Goal: Find specific page/section: Find specific page/section

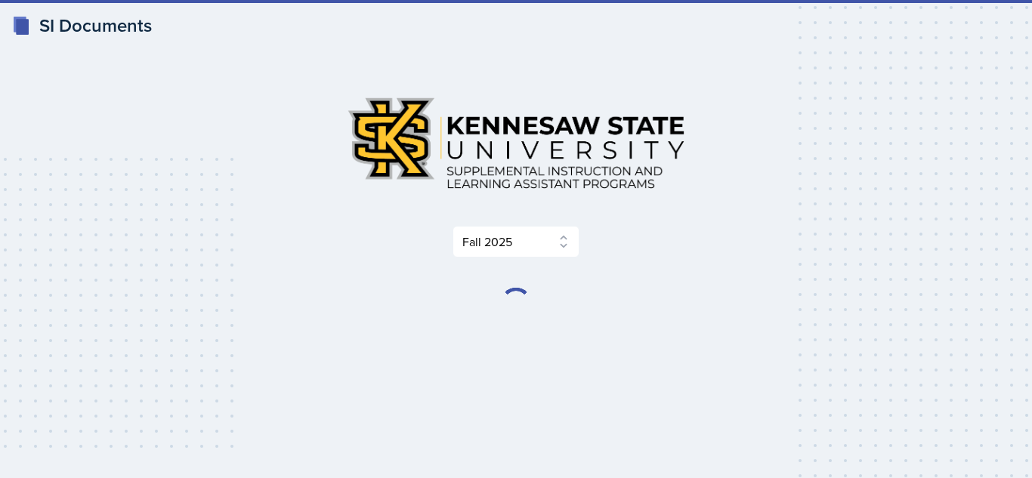
select select "2bed604d-1099-4043-b1bc-2365e8740244"
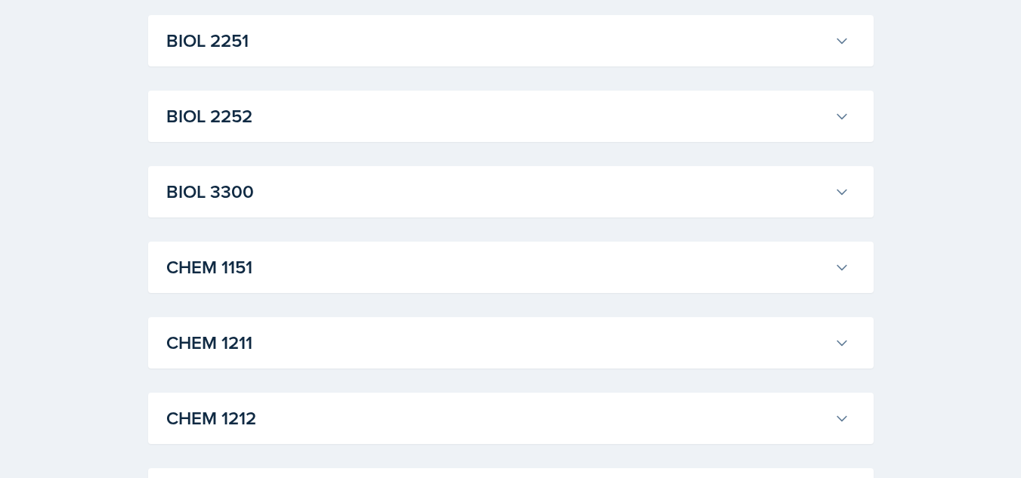
scroll to position [502, 0]
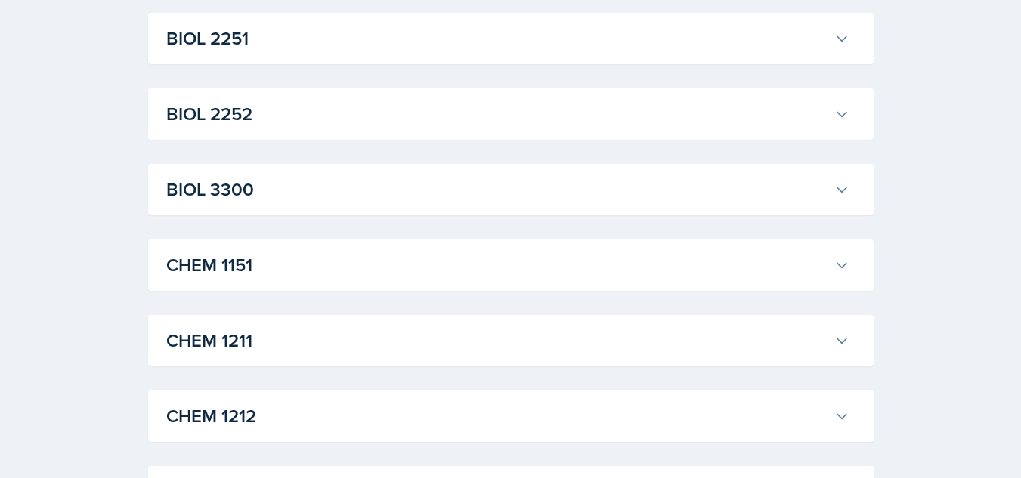
click at [533, 264] on h3 "CHEM 1151" at bounding box center [497, 265] width 662 height 27
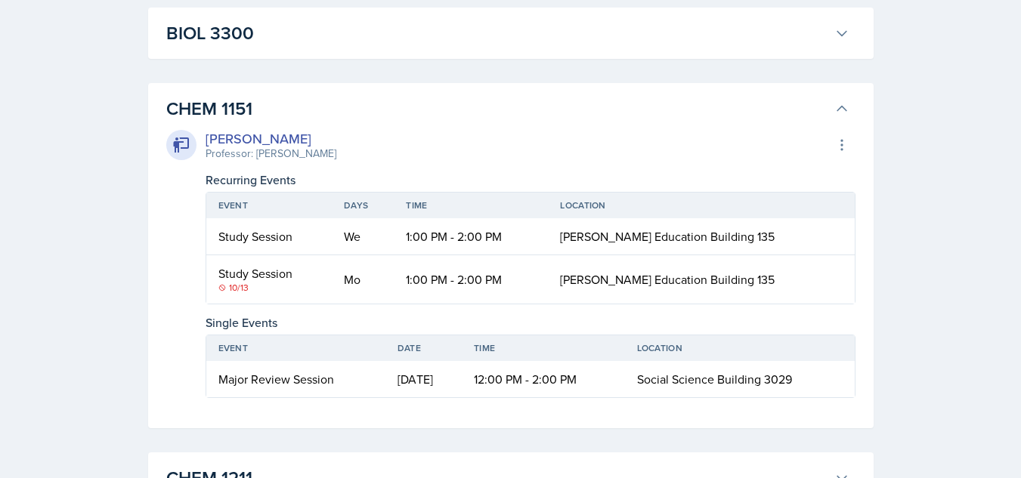
scroll to position [659, 0]
click at [527, 110] on h3 "CHEM 1151" at bounding box center [497, 107] width 662 height 27
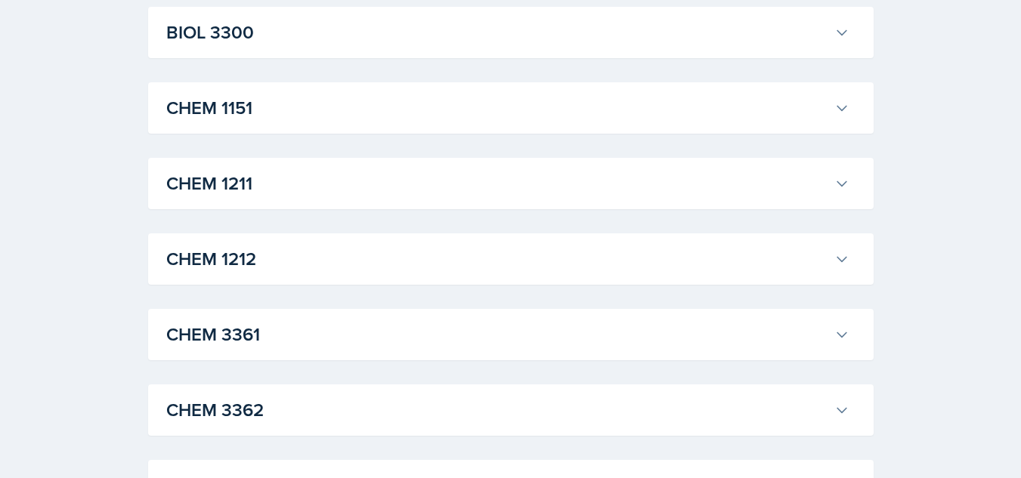
click at [503, 172] on h3 "CHEM 1211" at bounding box center [497, 183] width 662 height 27
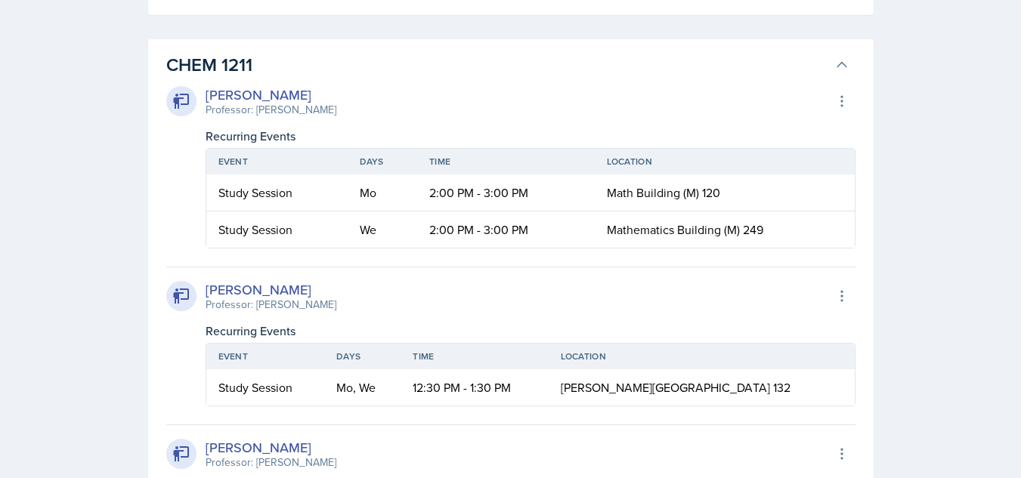
scroll to position [785, 0]
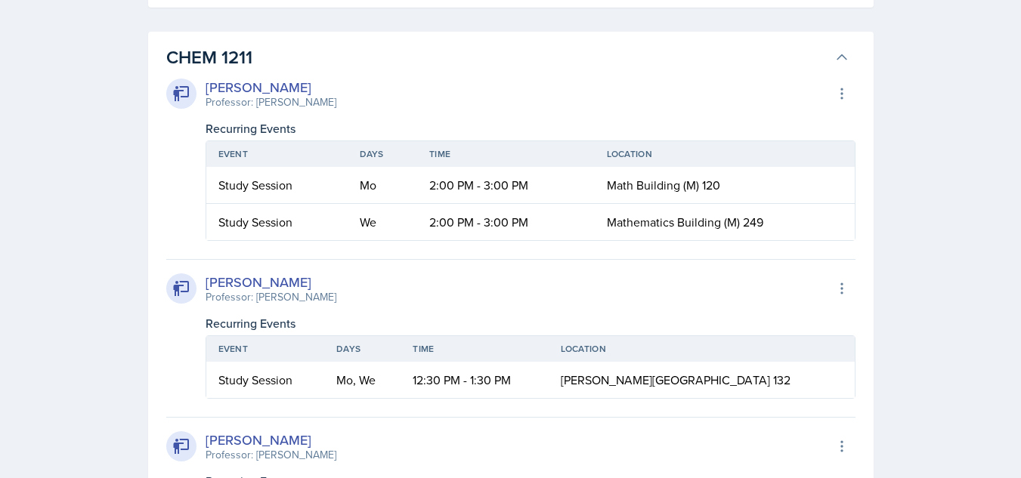
click at [472, 58] on h3 "CHEM 1211" at bounding box center [497, 57] width 662 height 27
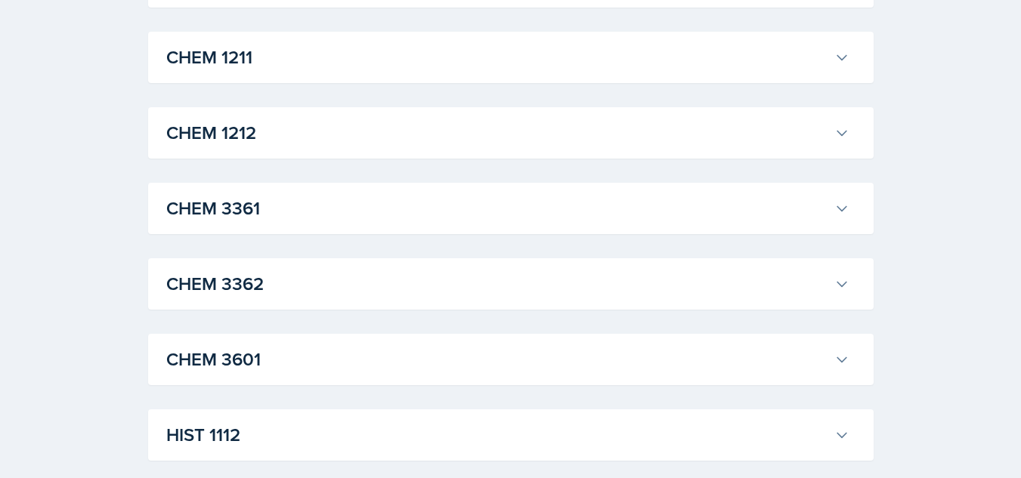
click at [450, 132] on h3 "CHEM 1212" at bounding box center [497, 132] width 662 height 27
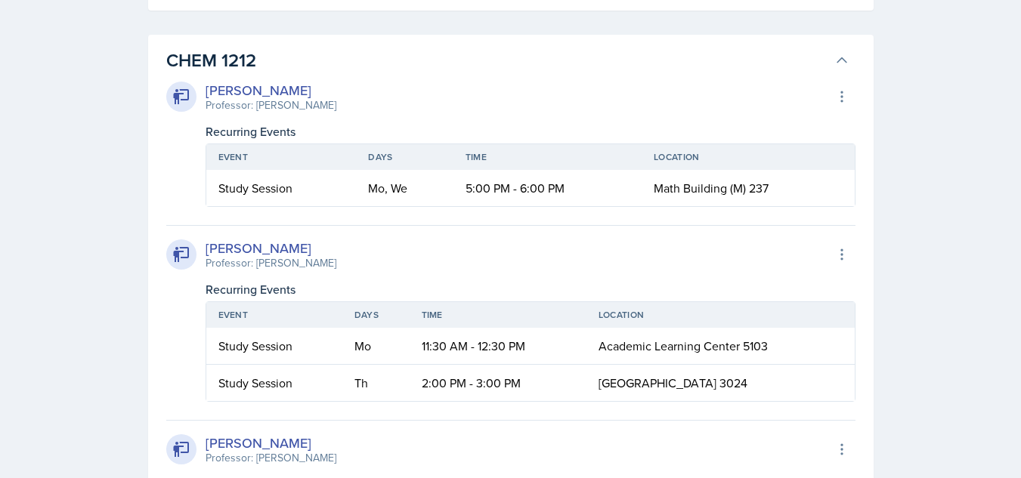
scroll to position [858, 0]
click at [437, 56] on h3 "CHEM 1212" at bounding box center [497, 59] width 662 height 27
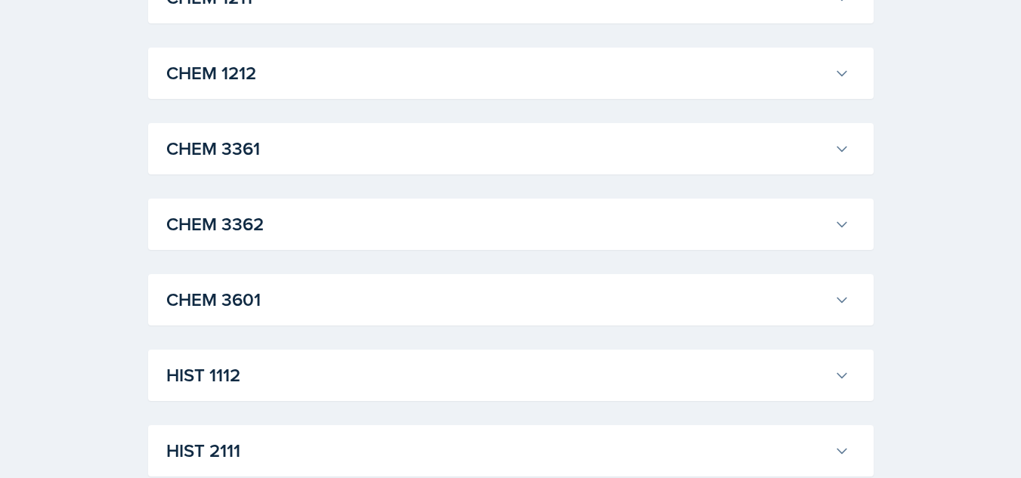
scroll to position [843, 0]
click at [342, 226] on h3 "CHEM 3362" at bounding box center [497, 225] width 662 height 27
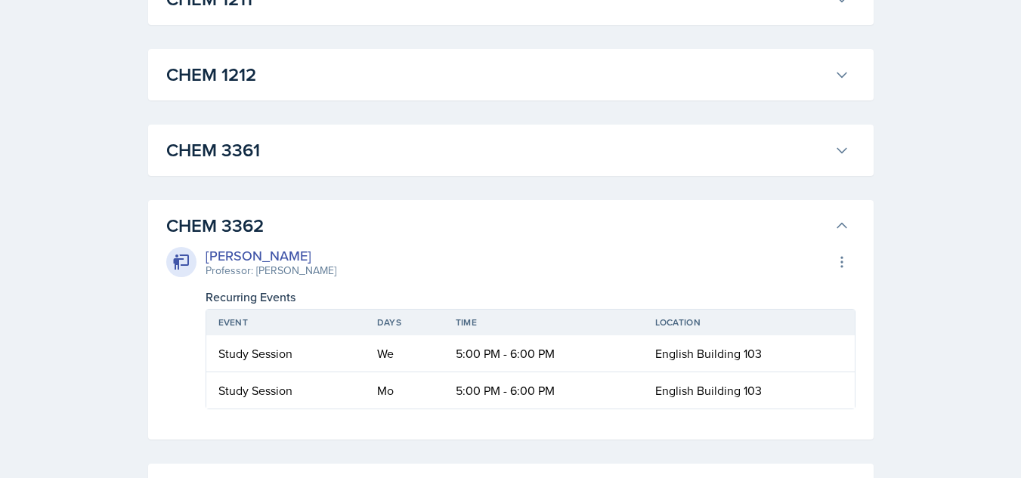
click at [342, 226] on h3 "CHEM 3362" at bounding box center [497, 225] width 662 height 27
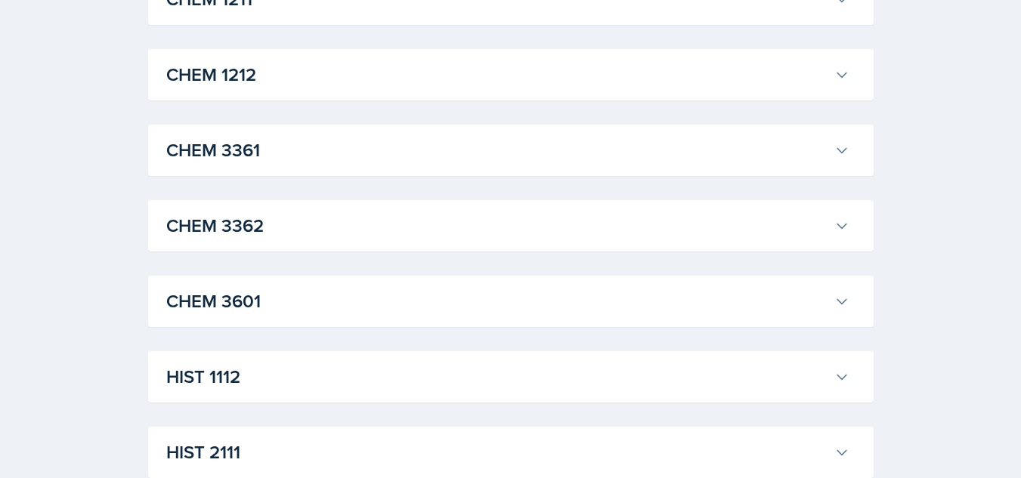
click at [319, 303] on h3 "CHEM 3601" at bounding box center [497, 301] width 662 height 27
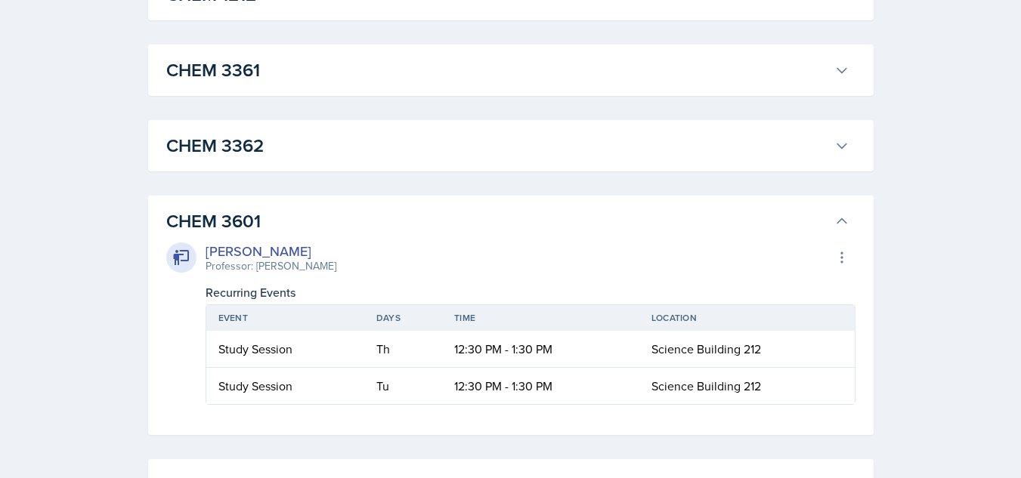
scroll to position [891, 0]
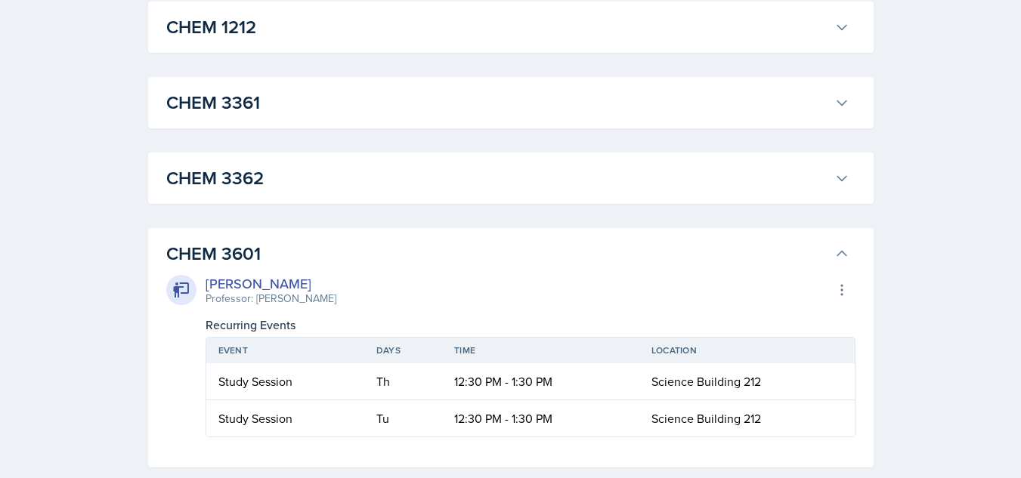
click at [290, 257] on h3 "CHEM 3601" at bounding box center [497, 253] width 662 height 27
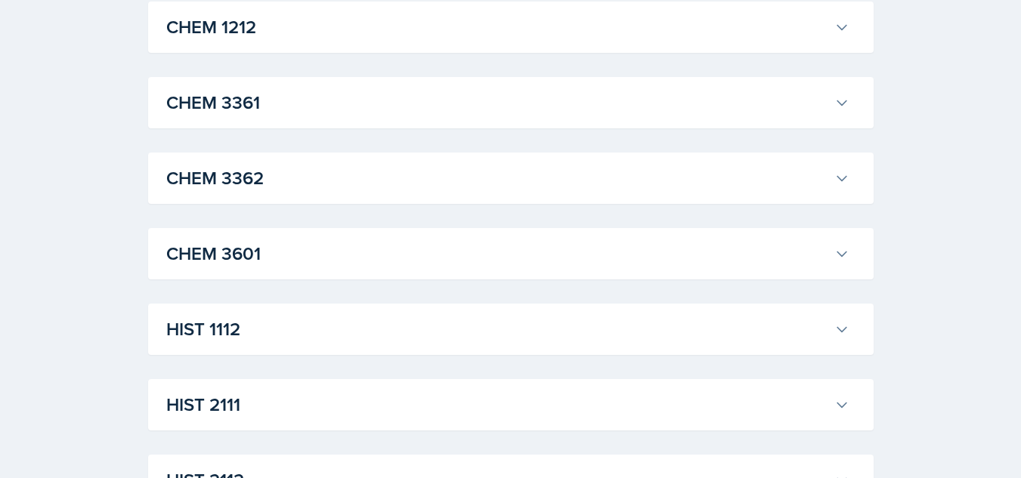
click at [329, 93] on h3 "CHEM 3361" at bounding box center [497, 102] width 662 height 27
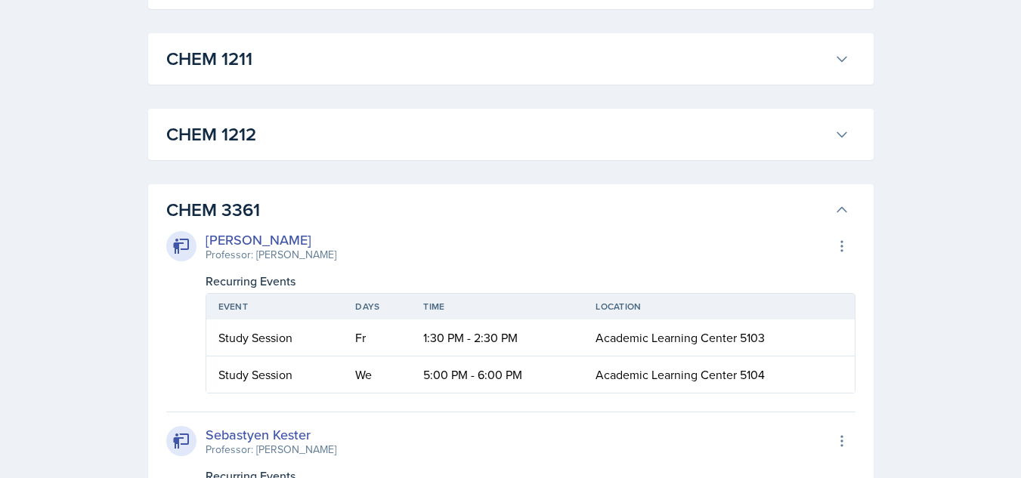
scroll to position [783, 0]
click at [338, 210] on h3 "CHEM 3361" at bounding box center [497, 210] width 662 height 27
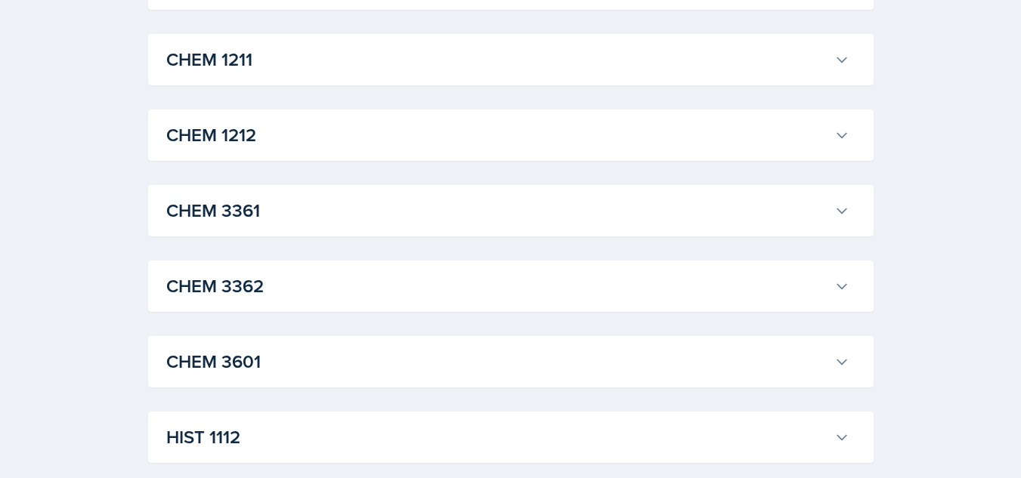
click at [354, 134] on h3 "CHEM 1212" at bounding box center [497, 135] width 662 height 27
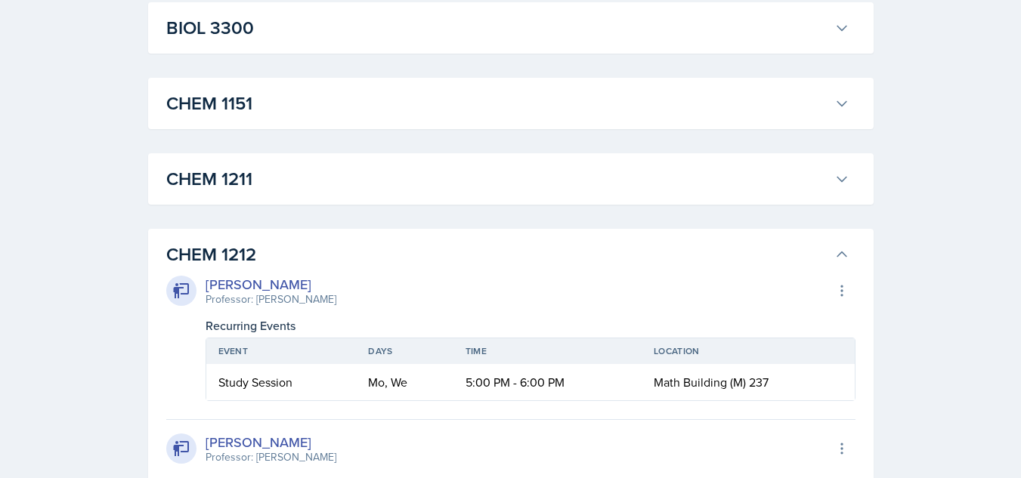
scroll to position [663, 0]
click at [307, 252] on h3 "CHEM 1212" at bounding box center [497, 255] width 662 height 27
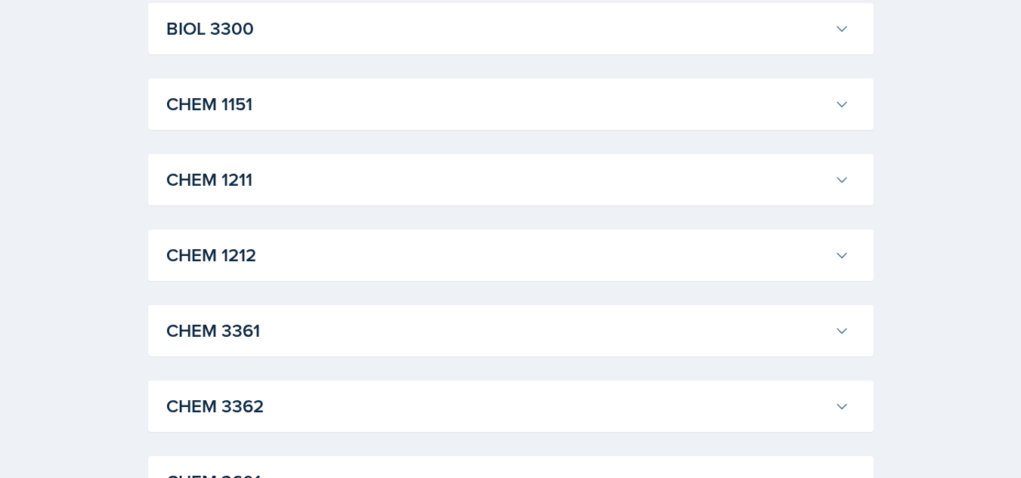
click at [328, 190] on h3 "CHEM 1211" at bounding box center [497, 179] width 662 height 27
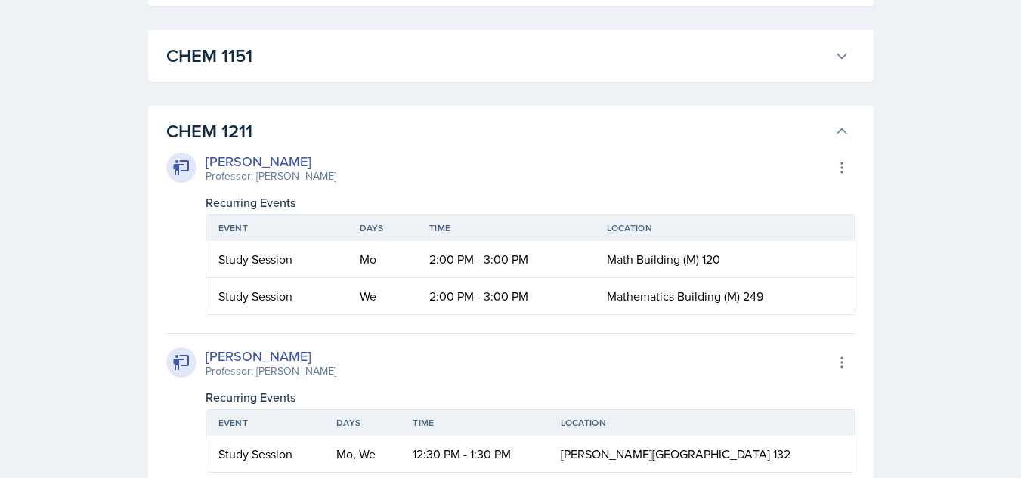
scroll to position [710, 0]
